Goal: Navigation & Orientation: Find specific page/section

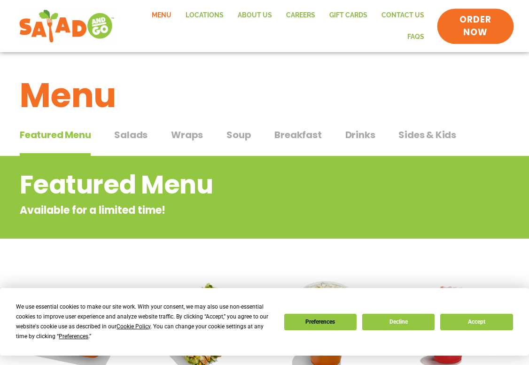
click at [467, 27] on span "ORDER NOW" at bounding box center [475, 26] width 55 height 24
click at [209, 18] on link "Locations" at bounding box center [205, 16] width 52 height 22
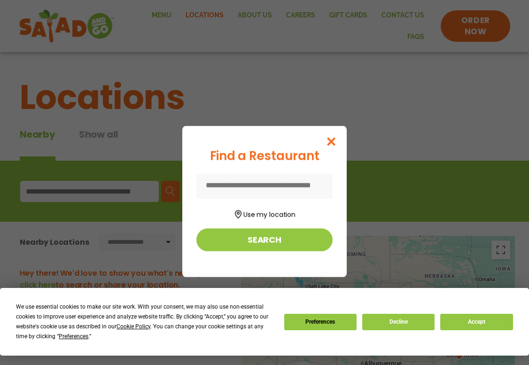
click at [275, 182] on input at bounding box center [264, 186] width 136 height 25
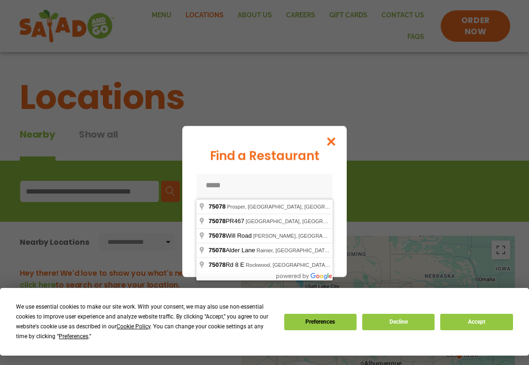
click at [259, 179] on input "*****" at bounding box center [264, 186] width 136 height 25
type input "*****"
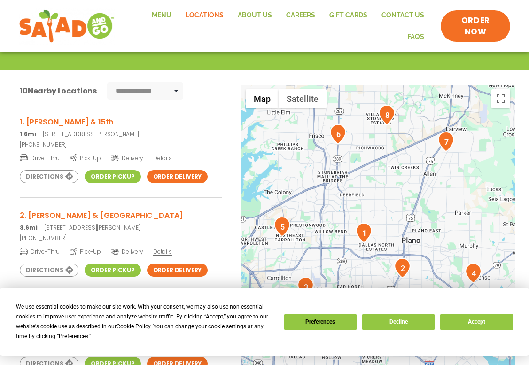
scroll to position [182, 0]
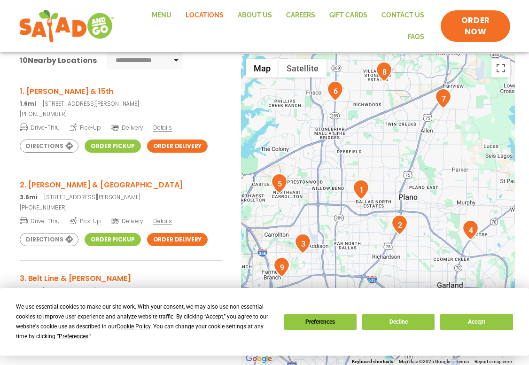
drag, startPoint x: 372, startPoint y: 117, endPoint x: 369, endPoint y: 101, distance: 16.3
click at [369, 101] on div at bounding box center [378, 209] width 274 height 311
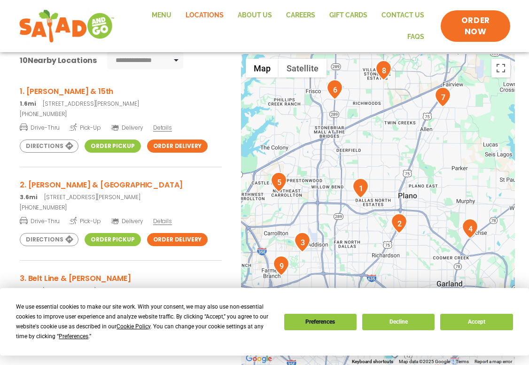
click at [380, 191] on div at bounding box center [378, 209] width 274 height 311
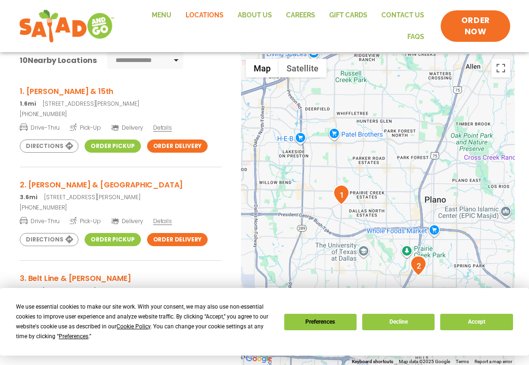
click at [359, 212] on div at bounding box center [378, 209] width 274 height 311
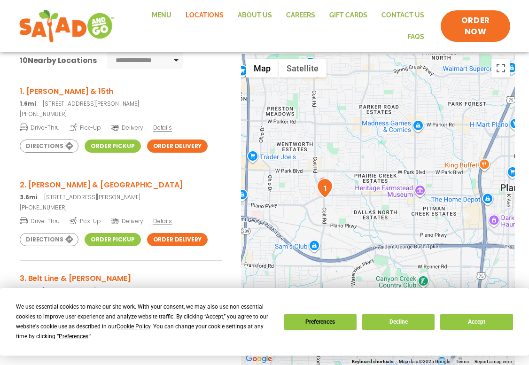
click at [346, 211] on div at bounding box center [378, 209] width 274 height 311
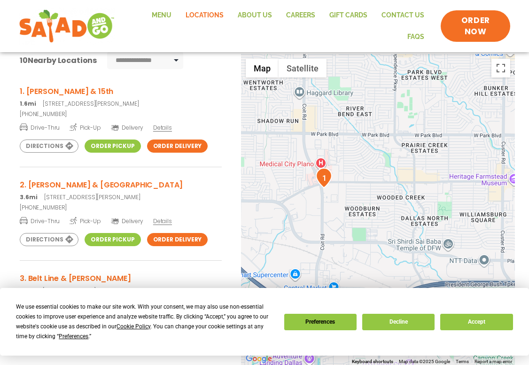
drag, startPoint x: 346, startPoint y: 211, endPoint x: 368, endPoint y: 212, distance: 21.7
click at [367, 212] on div at bounding box center [378, 209] width 274 height 311
click at [349, 199] on div at bounding box center [378, 209] width 274 height 311
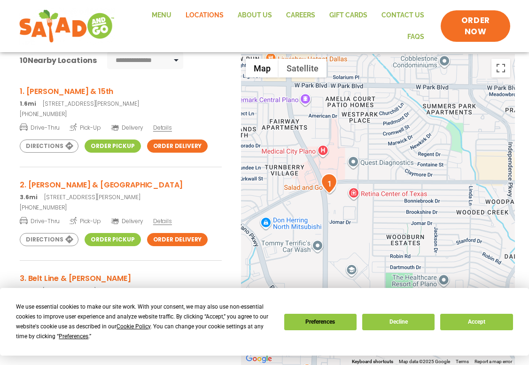
drag, startPoint x: 326, startPoint y: 177, endPoint x: 356, endPoint y: 193, distance: 33.4
click at [356, 193] on div at bounding box center [378, 209] width 274 height 311
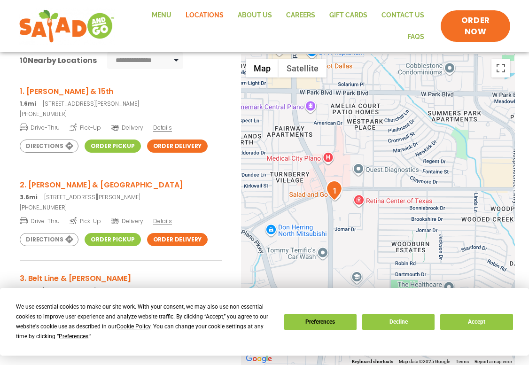
click at [356, 193] on div at bounding box center [378, 209] width 274 height 311
click at [361, 179] on div at bounding box center [378, 209] width 274 height 311
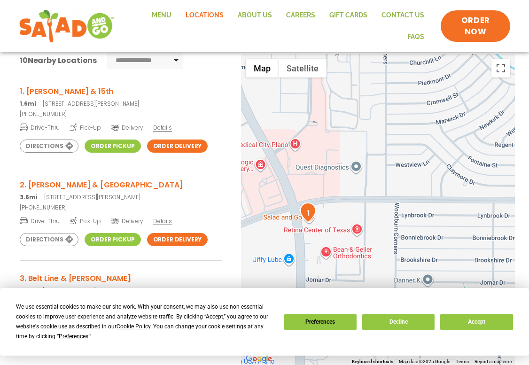
click at [346, 190] on div at bounding box center [378, 209] width 274 height 311
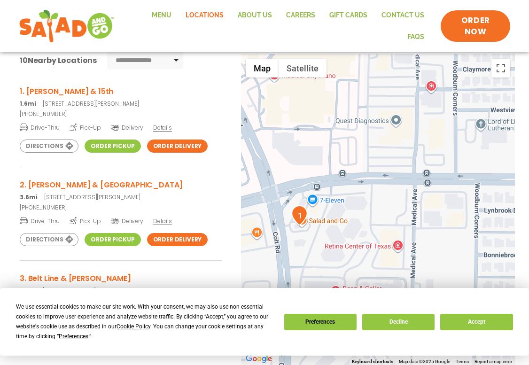
drag, startPoint x: 334, startPoint y: 212, endPoint x: 366, endPoint y: 181, distance: 44.5
click at [366, 181] on div at bounding box center [378, 209] width 274 height 311
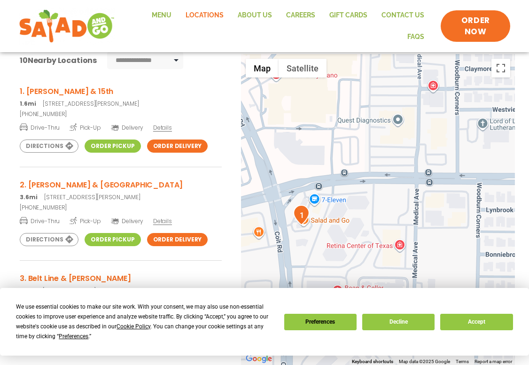
click at [303, 215] on img "1" at bounding box center [301, 215] width 16 height 20
click at [319, 216] on div "To navigate, press the arrow keys." at bounding box center [378, 209] width 274 height 311
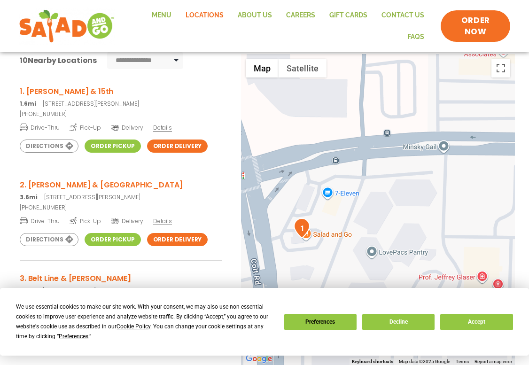
drag, startPoint x: 322, startPoint y: 213, endPoint x: 340, endPoint y: 217, distance: 18.3
click at [340, 217] on div at bounding box center [378, 209] width 274 height 311
click at [300, 231] on img "1" at bounding box center [302, 229] width 16 height 20
